Goal: Transaction & Acquisition: Book appointment/travel/reservation

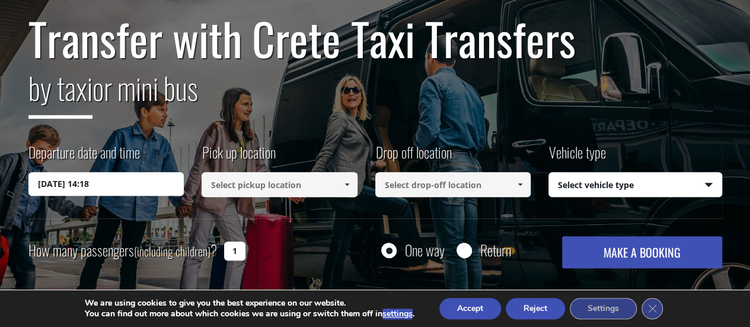
scroll to position [119, 0]
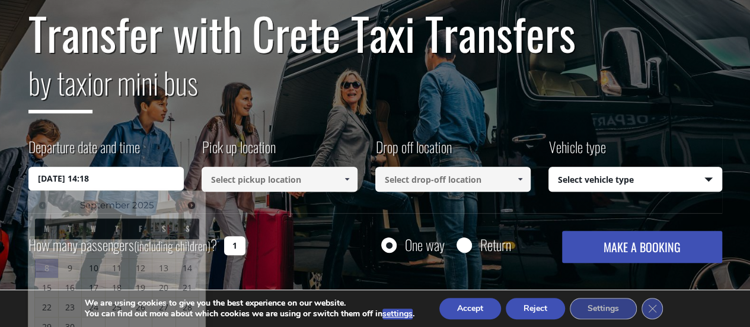
click at [140, 180] on input "[DATE] 14:18" at bounding box center [106, 179] width 156 height 24
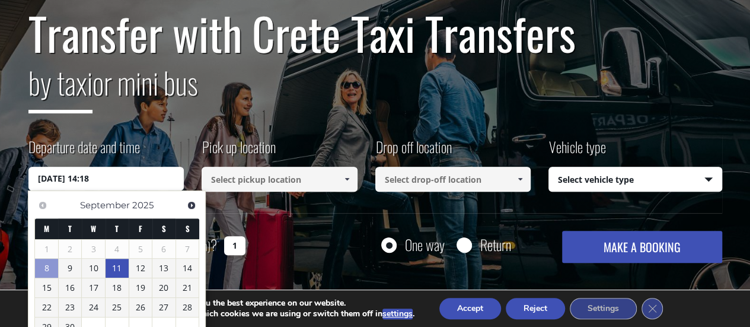
scroll to position [178, 0]
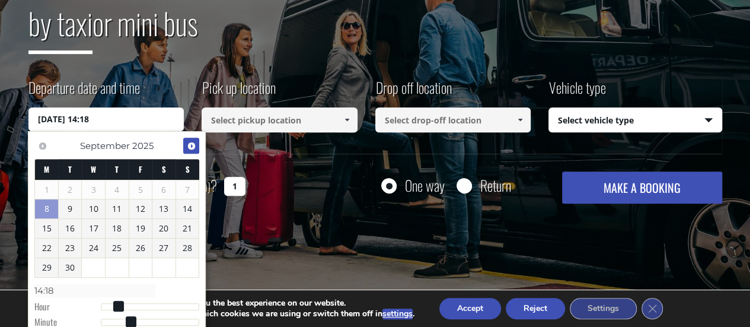
click at [190, 143] on span "Next" at bounding box center [191, 145] width 9 height 9
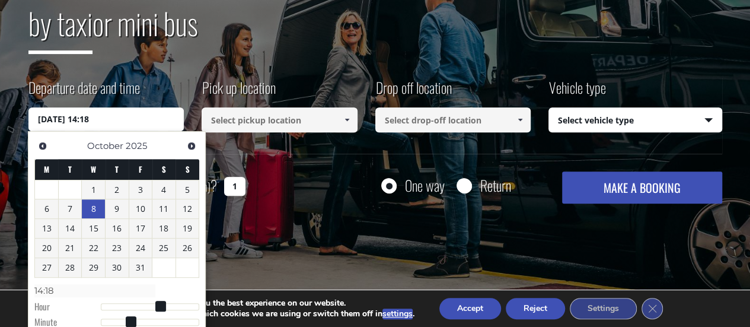
click at [90, 206] on link "8" at bounding box center [93, 208] width 23 height 19
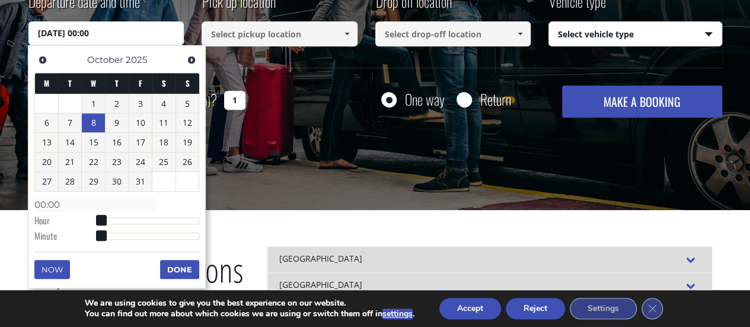
scroll to position [296, 0]
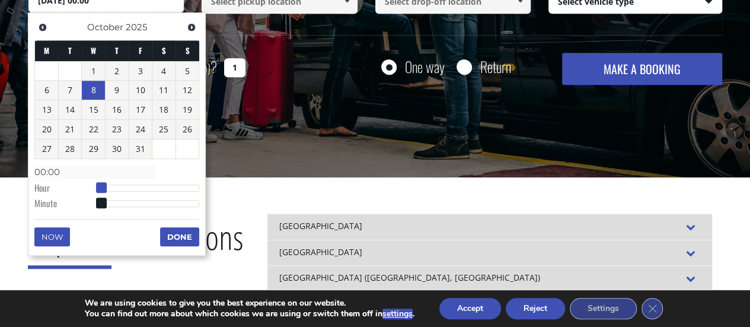
type input "[DATE] 01:00"
type input "01:00"
type input "[DATE] 02:00"
type input "02:00"
type input "[DATE] 04:00"
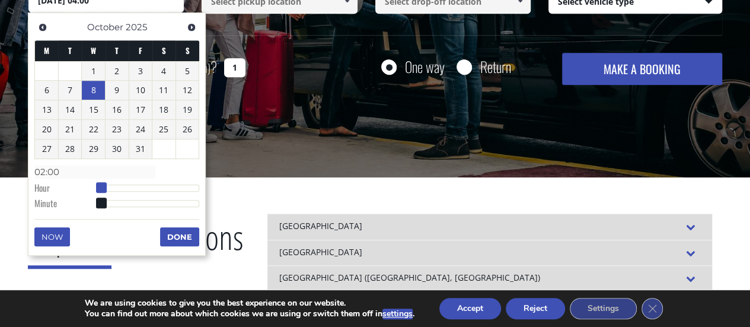
type input "04:00"
type input "[DATE] 05:00"
type input "05:00"
type input "[DATE] 06:00"
type input "06:00"
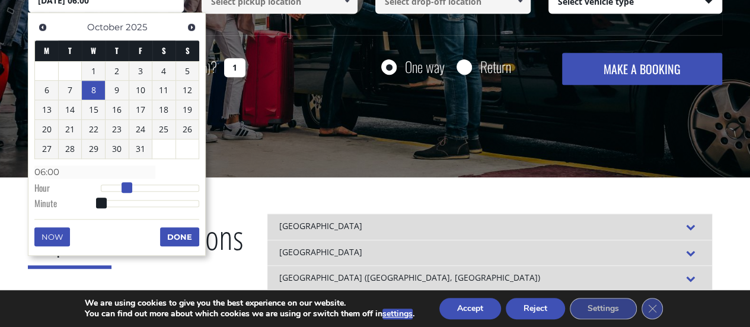
type input "[DATE] 07:00"
type input "07:00"
type input "[DATE] 08:00"
type input "08:00"
type input "[DATE] 09:00"
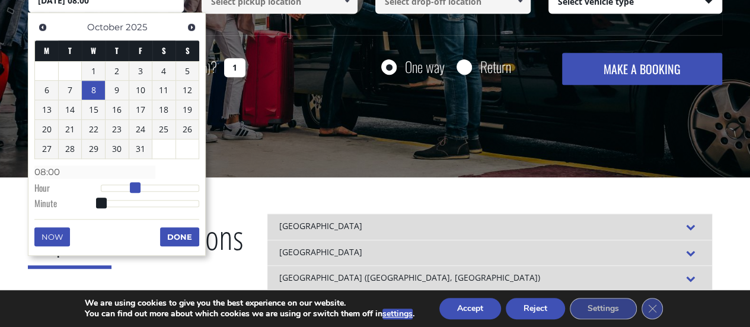
type input "09:00"
type input "[DATE] 10:00"
type input "10:00"
type input "[DATE] 09:00"
type input "09:00"
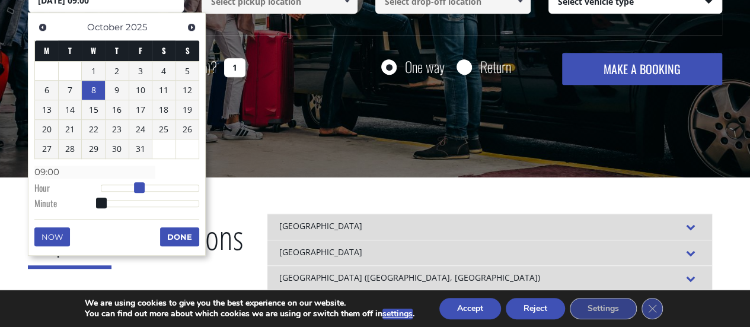
type input "[DATE] 10:00"
type input "10:00"
drag, startPoint x: 98, startPoint y: 189, endPoint x: 140, endPoint y: 185, distance: 42.8
click at [140, 185] on span at bounding box center [143, 187] width 11 height 11
type input "[DATE] 09:00"
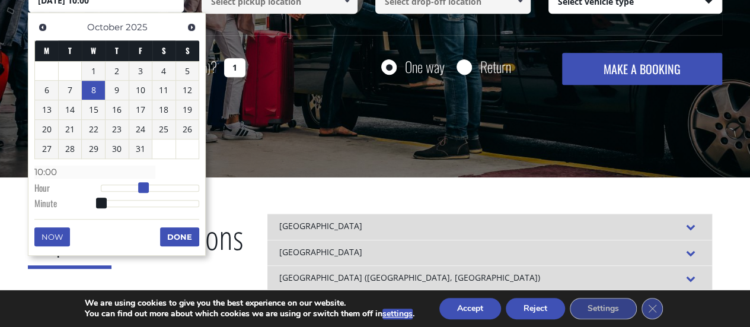
type input "09:00"
click at [139, 188] on span at bounding box center [139, 187] width 11 height 11
type input "[DATE] 09:01"
type input "09:01"
type input "[DATE] 09:02"
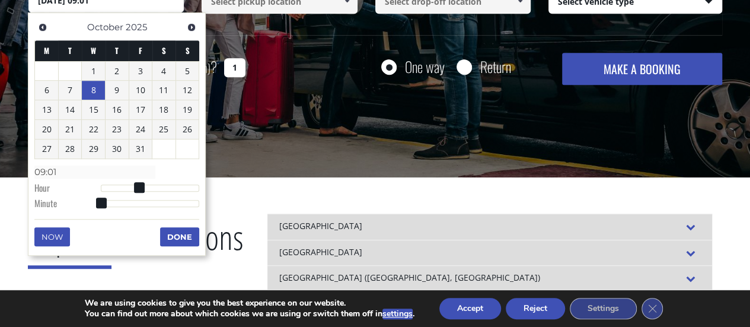
type input "09:02"
type input "[DATE] 09:03"
type input "09:03"
type input "[DATE] 09:04"
type input "09:04"
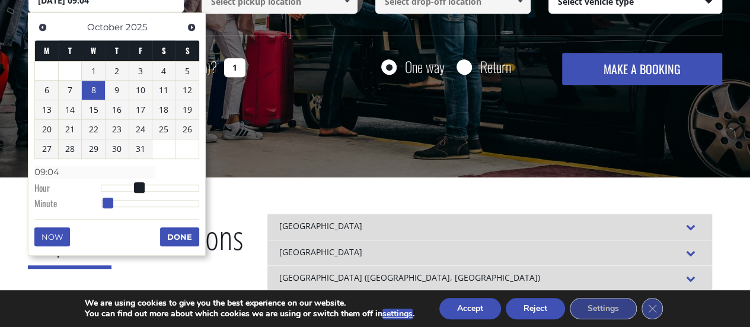
type input "[DATE] 09:05"
type input "09:05"
type input "[DATE] 09:06"
type input "09:06"
type input "[DATE] 09:07"
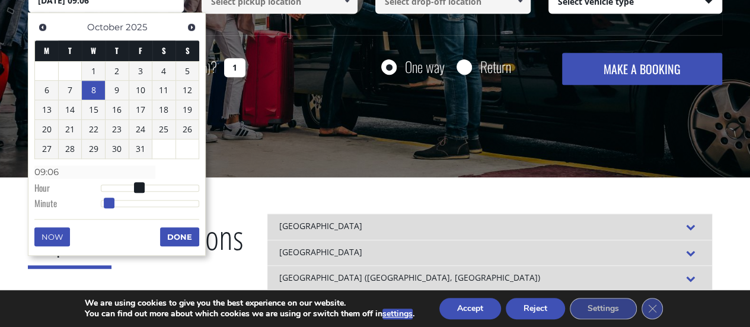
type input "09:07"
type input "[DATE] 09:08"
type input "09:08"
type input "[DATE] 09:09"
type input "09:09"
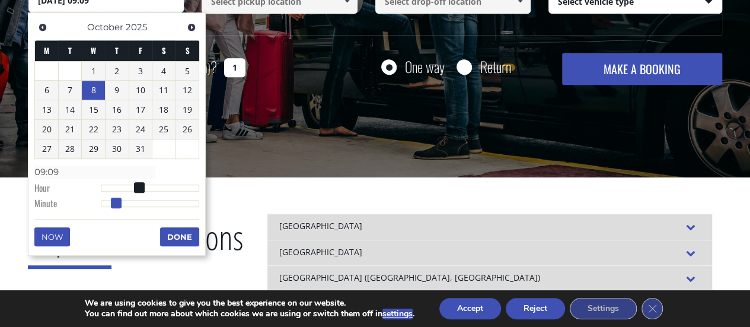
type input "[DATE] 09:10"
type input "09:10"
type input "[DATE] 09:11"
type input "09:11"
type input "[DATE] 09:12"
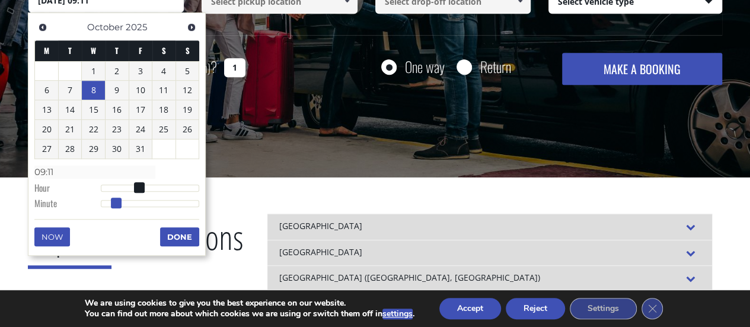
type input "09:12"
type input "[DATE] 09:13"
type input "09:13"
type input "[DATE] 09:14"
type input "09:14"
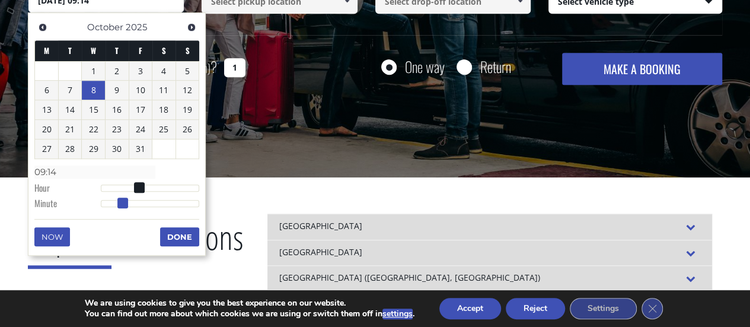
type input "[DATE] 09:15"
type input "09:15"
type input "[DATE] 09:16"
type input "09:16"
type input "[DATE] 09:17"
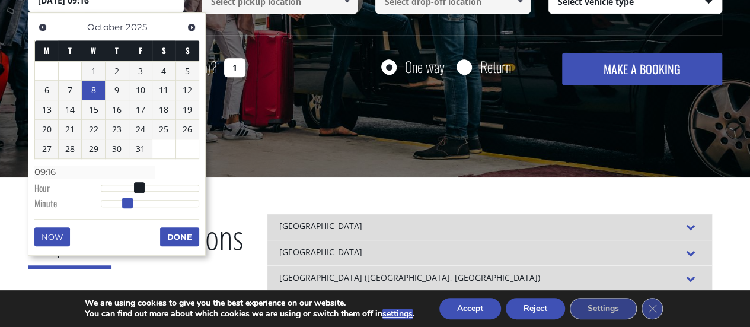
type input "09:17"
type input "[DATE] 09:18"
type input "09:18"
type input "[DATE] 09:19"
type input "09:19"
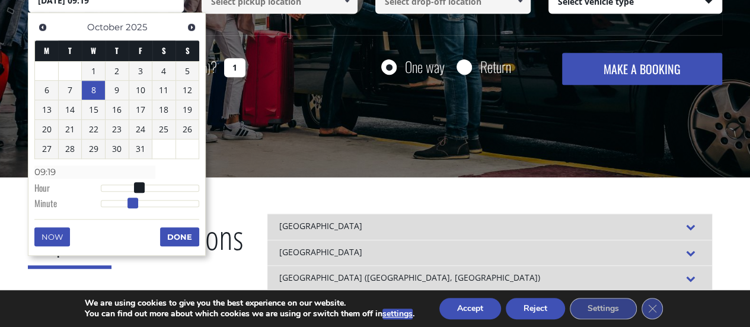
type input "[DATE] 09:20"
type input "09:20"
type input "[DATE] 09:21"
type input "09:21"
type input "[DATE] 09:22"
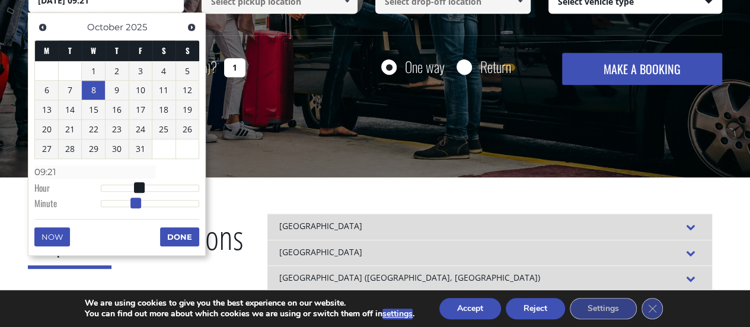
type input "09:22"
type input "[DATE] 09:23"
type input "09:23"
type input "[DATE] 09:24"
type input "09:24"
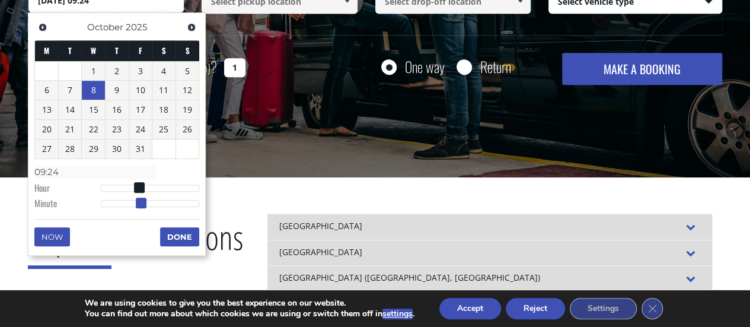
type input "[DATE] 09:25"
type input "09:25"
type input "[DATE] 09:26"
type input "09:26"
type input "[DATE] 09:27"
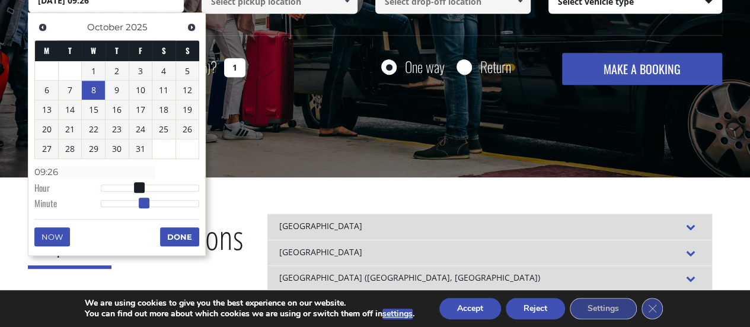
type input "09:27"
type input "[DATE] 09:28"
type input "09:28"
type input "[DATE] 09:29"
type input "09:29"
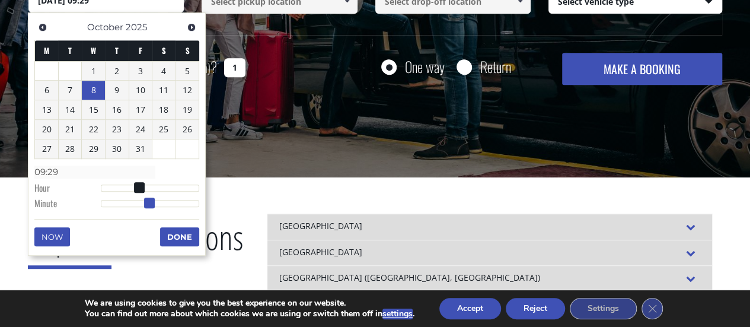
type input "[DATE] 09:30"
type input "09:30"
type input "[DATE] 09:31"
type input "09:31"
type input "[DATE] 09:32"
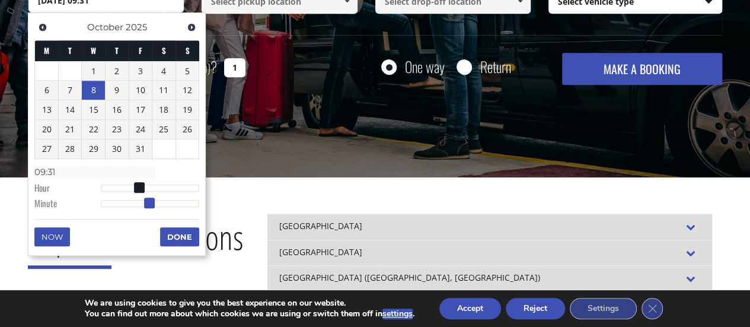
type input "09:32"
type input "[DATE] 09:31"
type input "09:31"
type input "[DATE] 09:30"
type input "09:30"
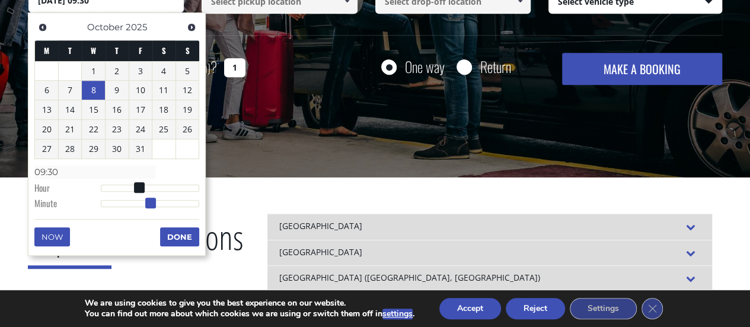
drag, startPoint x: 103, startPoint y: 201, endPoint x: 152, endPoint y: 209, distance: 49.1
click at [152, 209] on dl "Time 09:30 Hour Minute Second Millisecond Microsecond Time Zone -1200 -1100 -10…" at bounding box center [116, 187] width 165 height 50
type input "[DATE] 09:29"
type input "09:29"
type input "[DATE] 09:26"
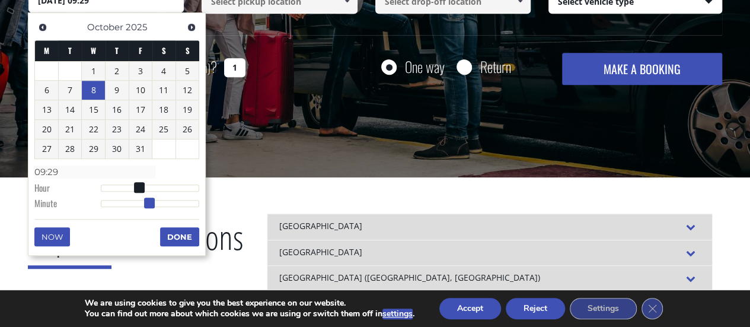
type input "09:26"
type input "[DATE] 09:21"
type input "09:21"
type input "[DATE] 09:16"
type input "09:16"
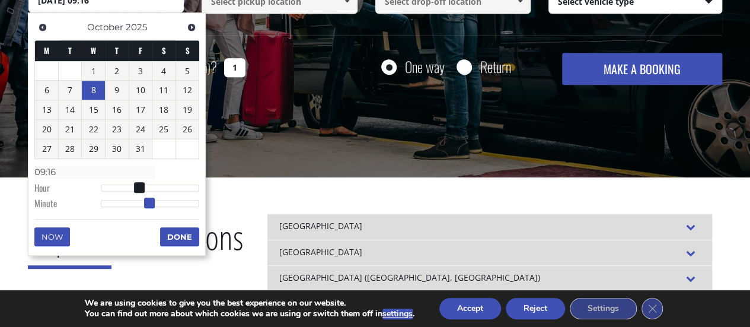
type input "[DATE] 09:14"
type input "09:14"
type input "[DATE] 09:13"
type input "09:13"
type input "[DATE] 09:12"
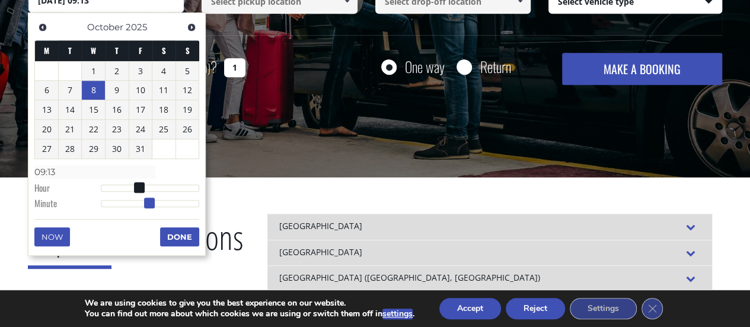
type input "09:12"
type input "[DATE] 09:09"
type input "09:09"
type input "[DATE] 09:07"
type input "09:07"
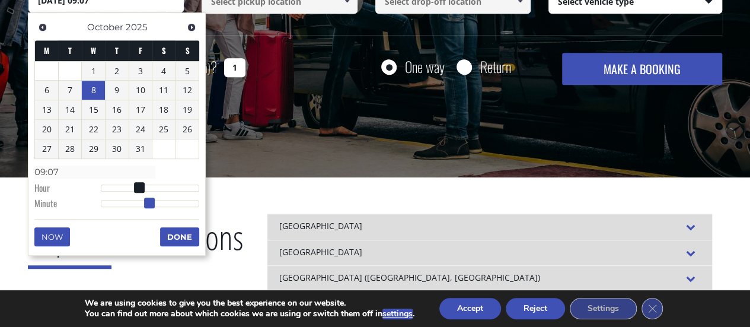
type input "[DATE] 09:05"
type input "09:05"
type input "[DATE] 09:04"
type input "09:04"
type input "[DATE] 09:03"
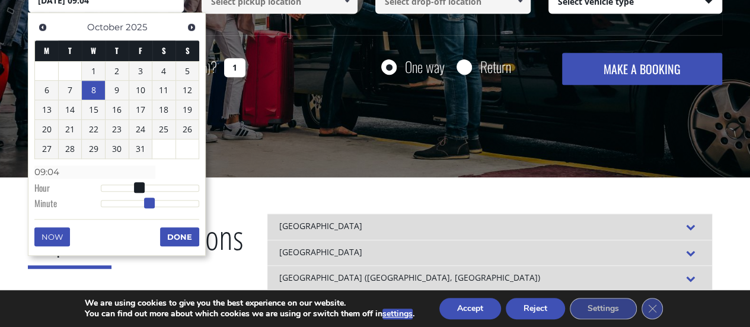
type input "09:03"
type input "[DATE] 09:01"
type input "09:01"
type input "[DATE] 09:00"
type input "09:00"
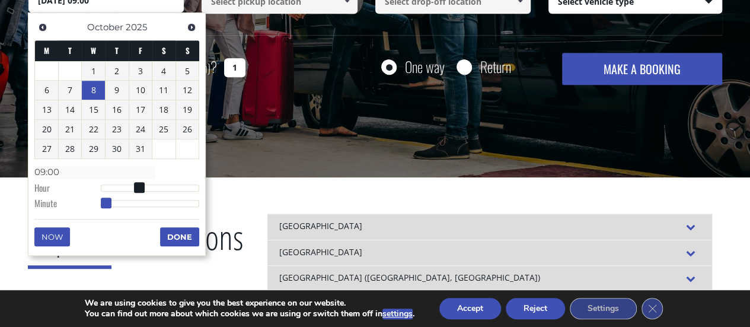
drag, startPoint x: 152, startPoint y: 201, endPoint x: 95, endPoint y: 204, distance: 57.0
click at [95, 204] on dl "Time 09:00 Hour Minute Second Millisecond Microsecond Time Zone -1200 -1100 -10…" at bounding box center [116, 187] width 165 height 50
type input "[DATE] 10:00"
type input "10:00"
type input "[DATE] 11:00"
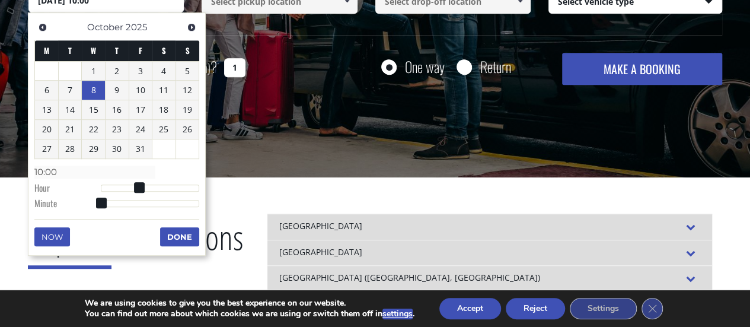
type input "11:00"
type input "[DATE] 12:00"
type input "12:00"
type input "[DATE] 11:00"
type input "11:00"
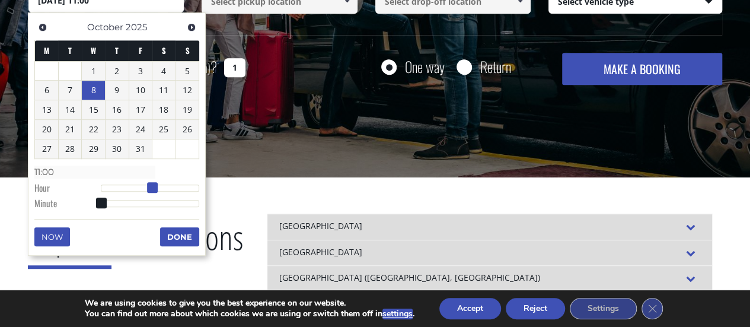
type input "[DATE] 10:00"
type input "10:00"
type input "[DATE] 11:00"
type input "11:00"
type input "[DATE] 12:00"
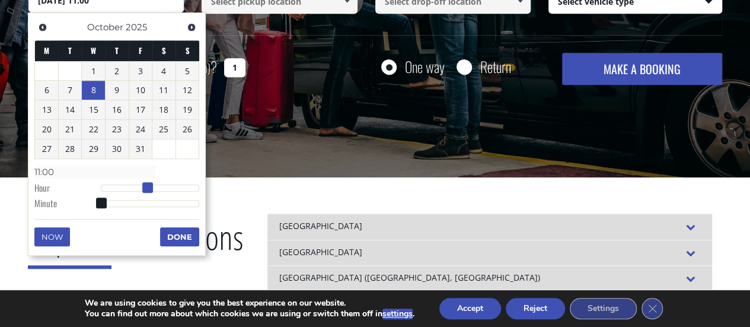
type input "12:00"
type input "[DATE] 13:00"
type input "13:00"
type input "[DATE] 12:00"
type input "12:00"
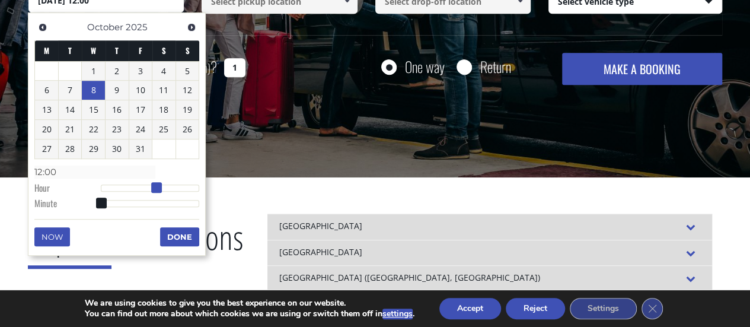
type input "[DATE] 11:00"
type input "11:00"
type input "[DATE] 10:00"
type input "10:00"
drag, startPoint x: 140, startPoint y: 185, endPoint x: 143, endPoint y: 191, distance: 6.9
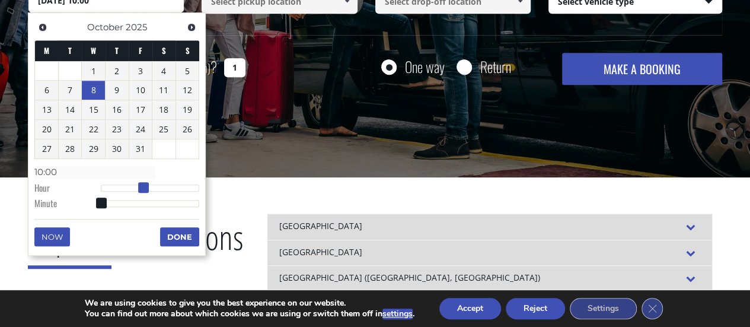
click at [143, 191] on dl "Time 10:00 Hour Minute Second Millisecond Microsecond Time Zone -1200 -1100 -10…" at bounding box center [116, 187] width 165 height 50
click at [177, 232] on button "Done" at bounding box center [179, 236] width 39 height 19
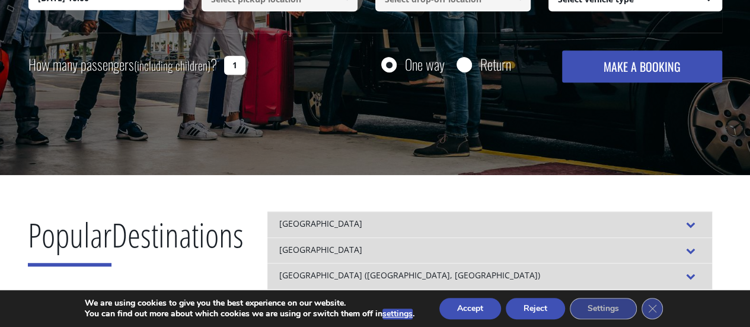
scroll to position [237, 0]
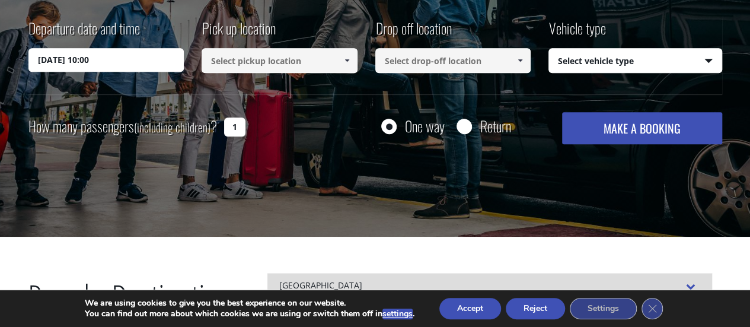
click at [343, 61] on span at bounding box center [346, 60] width 9 height 9
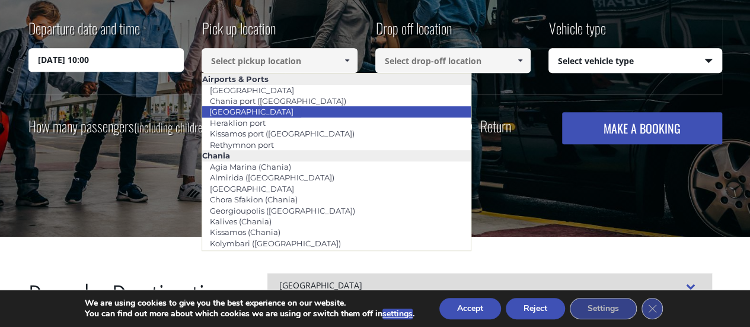
click at [266, 109] on link "[GEOGRAPHIC_DATA]" at bounding box center [251, 111] width 100 height 17
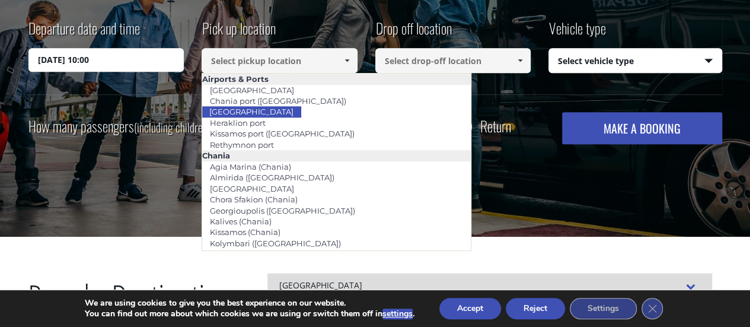
type input "[GEOGRAPHIC_DATA]"
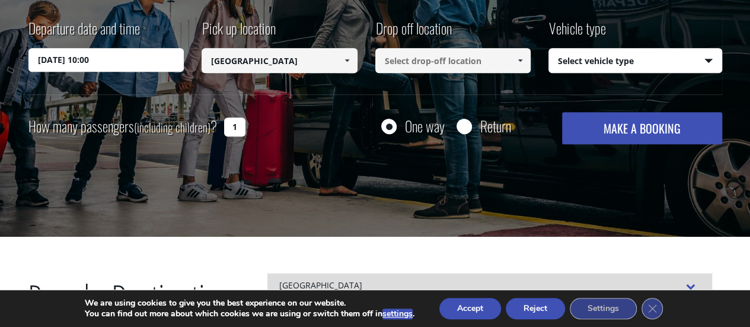
click at [517, 63] on span at bounding box center [519, 60] width 9 height 9
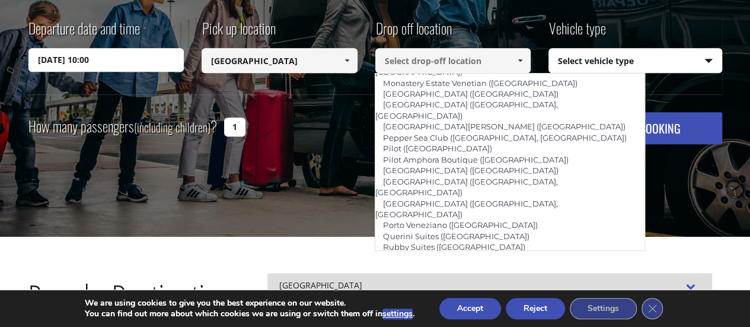
scroll to position [770, 0]
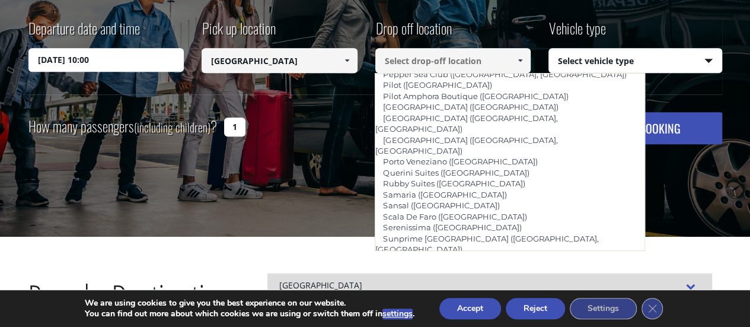
type input "Hersonissos ([GEOGRAPHIC_DATA])"
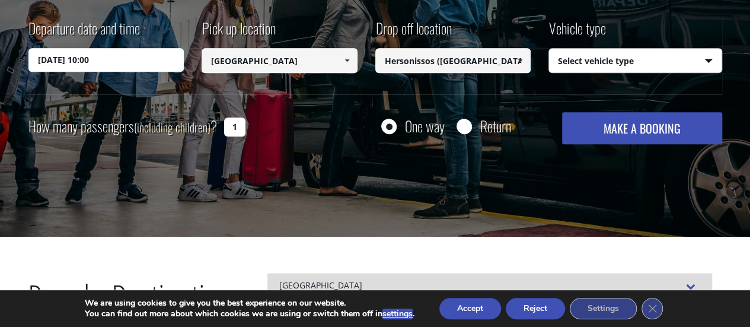
click at [706, 56] on select "Select vehicle type Taxi (4 passengers) Mercedes E Class Mini Van (7 passengers…" at bounding box center [635, 61] width 172 height 25
select select "540"
click at [549, 49] on select "Select vehicle type Taxi (4 passengers) Mercedes E Class Mini Van (7 passengers…" at bounding box center [635, 61] width 172 height 25
click at [636, 130] on button "MAKE A BOOKING" at bounding box center [641, 128] width 159 height 32
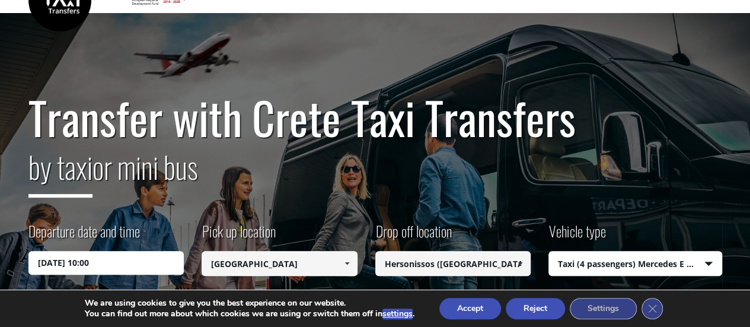
scroll to position [0, 0]
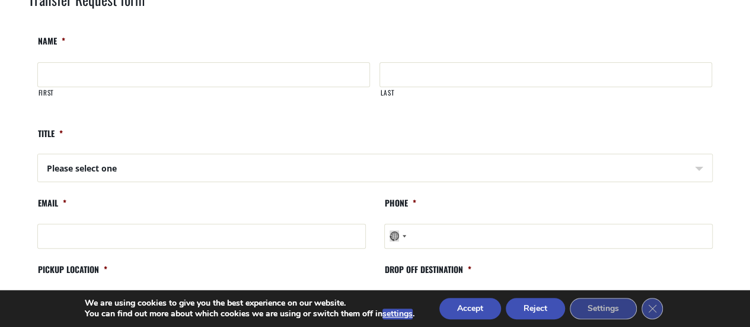
scroll to position [59, 0]
